Goal: Find specific page/section: Find specific page/section

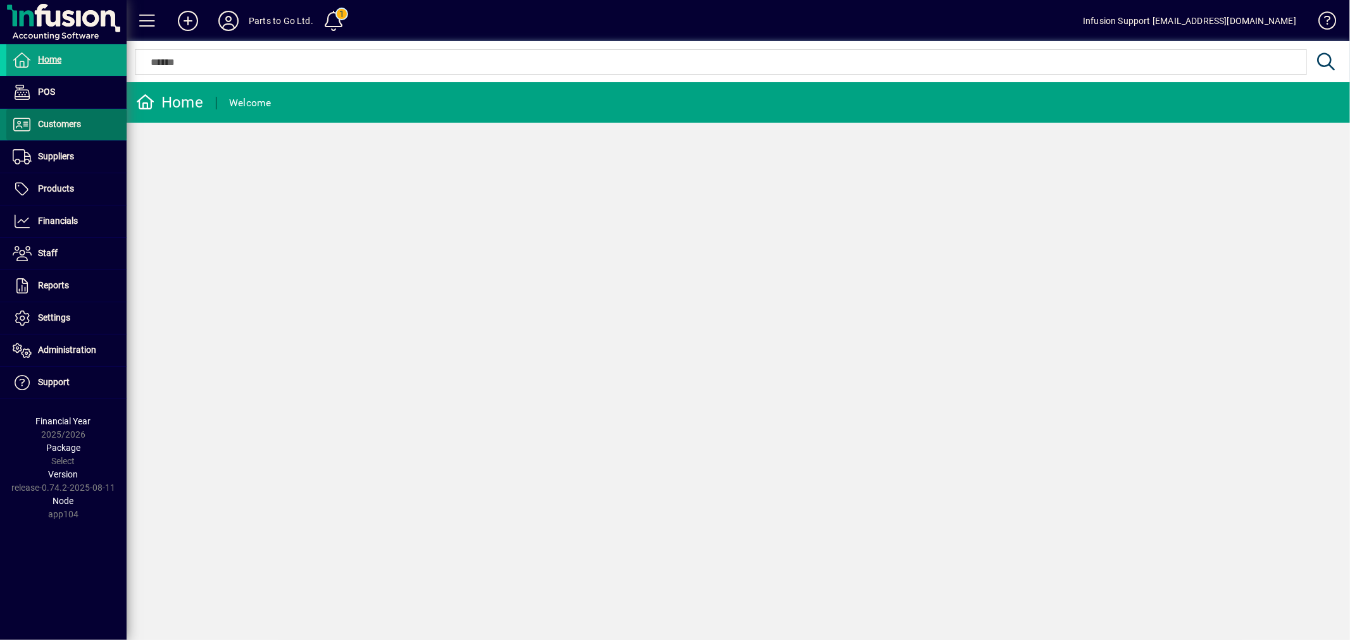
click at [89, 119] on span at bounding box center [66, 124] width 120 height 30
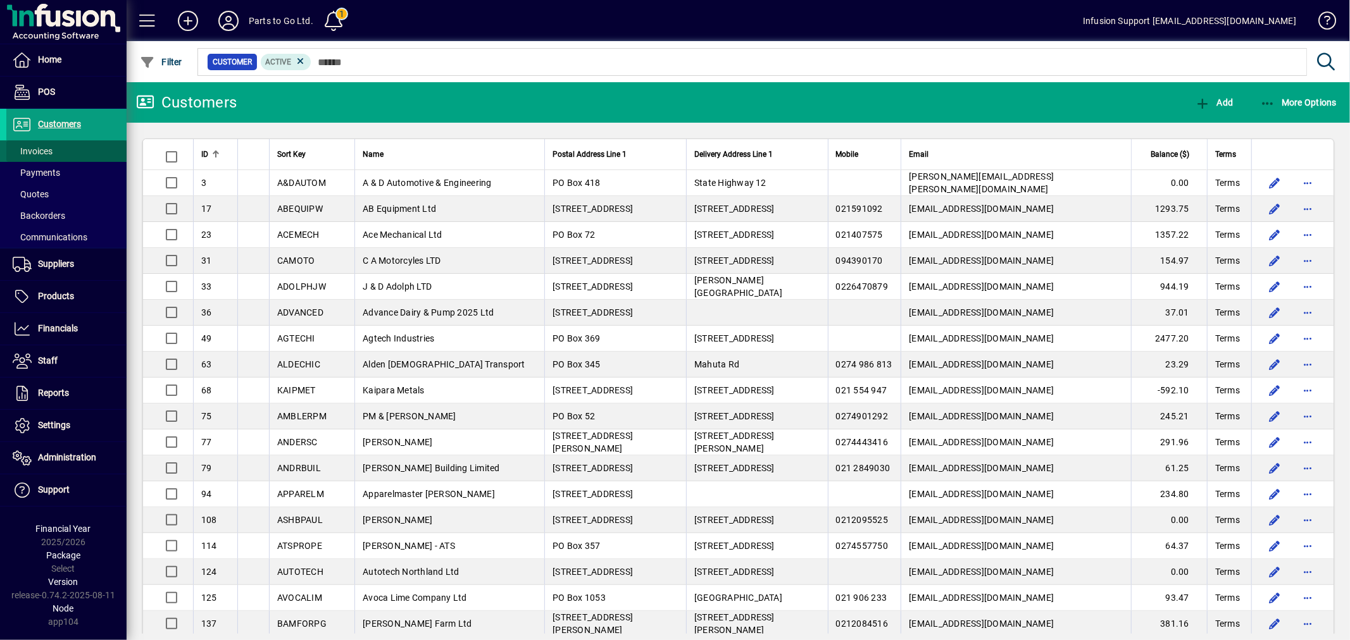
click at [53, 147] on span at bounding box center [66, 151] width 120 height 30
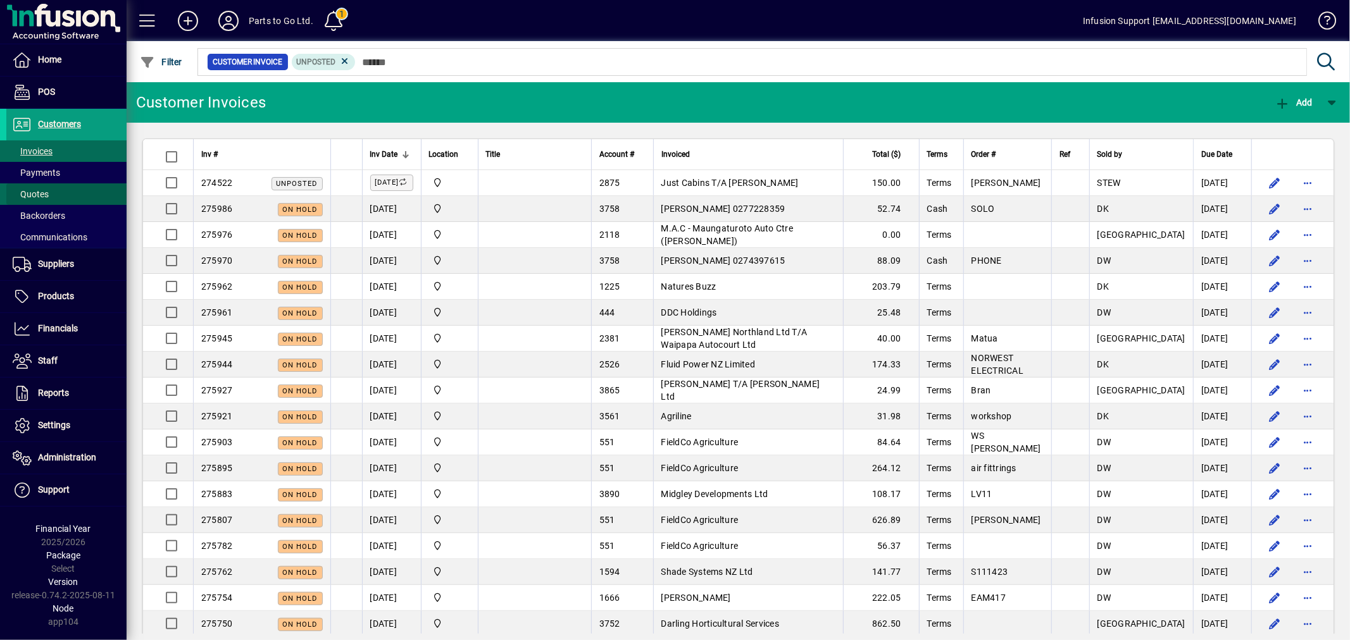
click at [40, 186] on span at bounding box center [66, 194] width 120 height 30
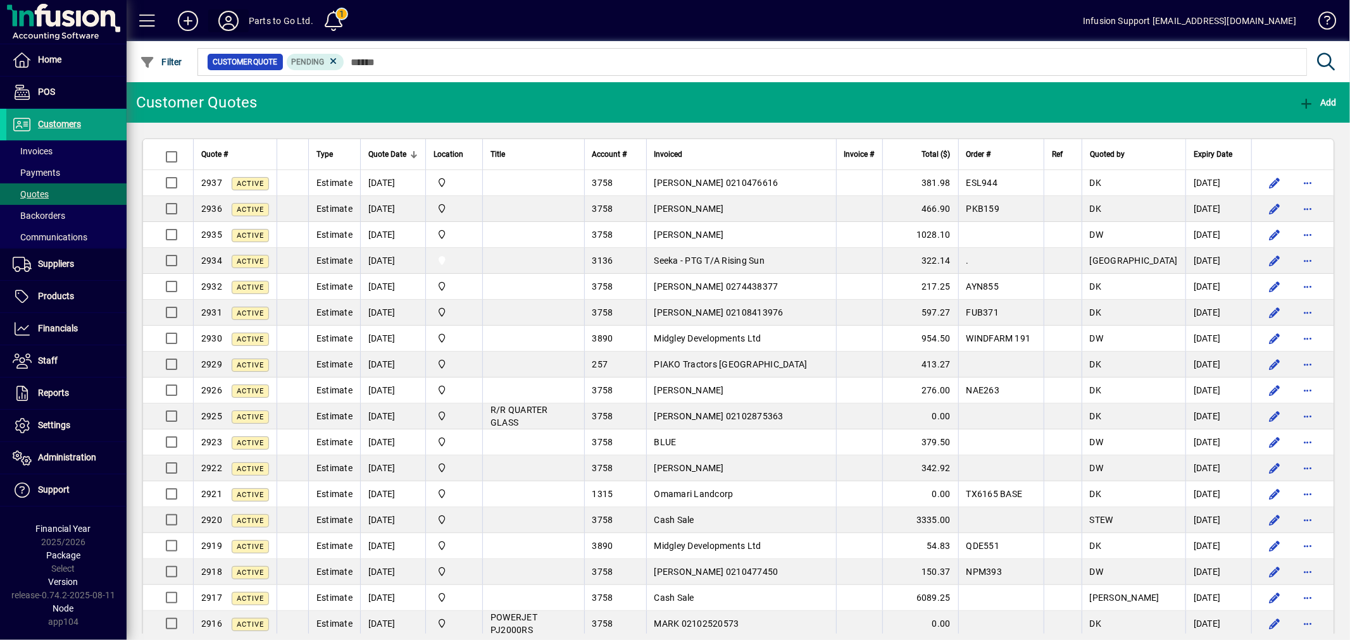
click at [232, 20] on icon at bounding box center [228, 21] width 25 height 20
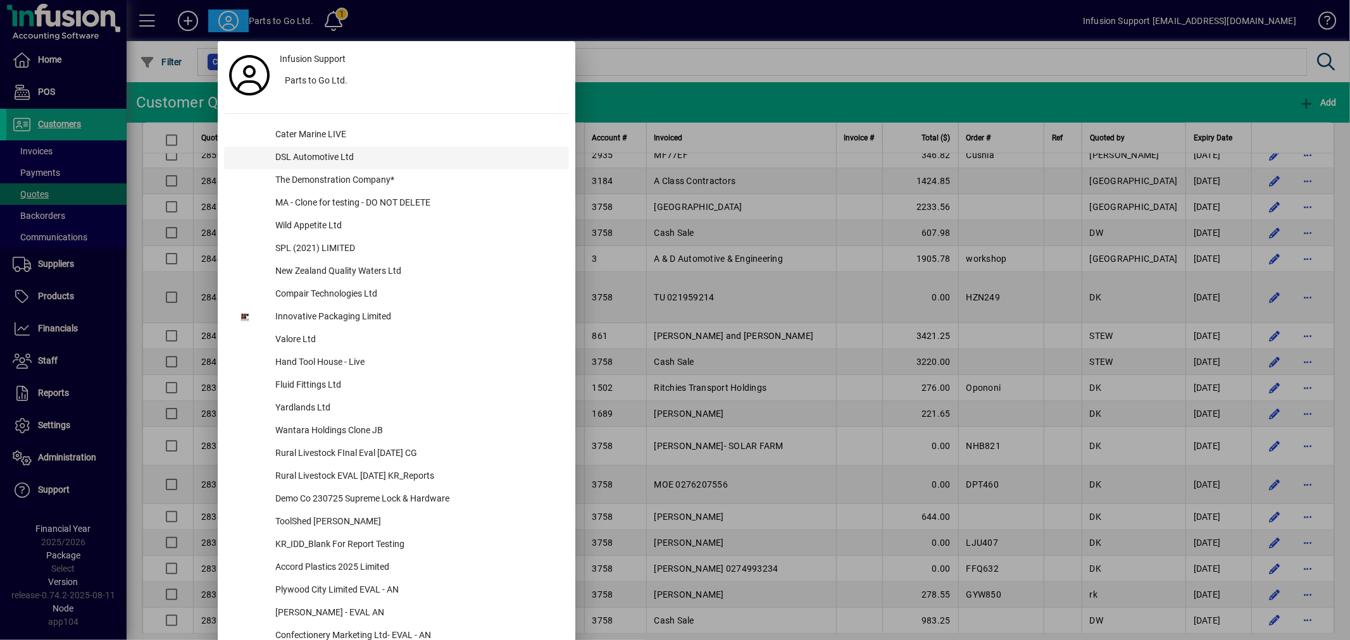
scroll to position [836, 0]
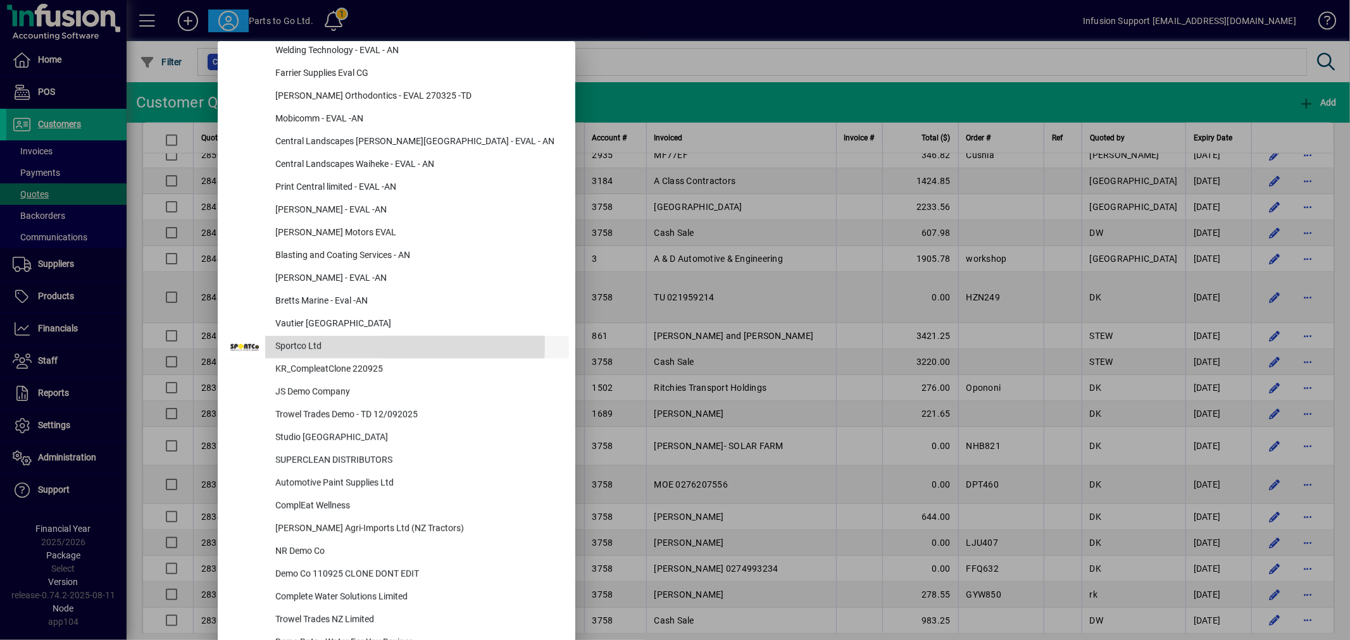
click at [302, 344] on div "Sportco Ltd" at bounding box center [417, 347] width 304 height 23
